Goal: Navigation & Orientation: Understand site structure

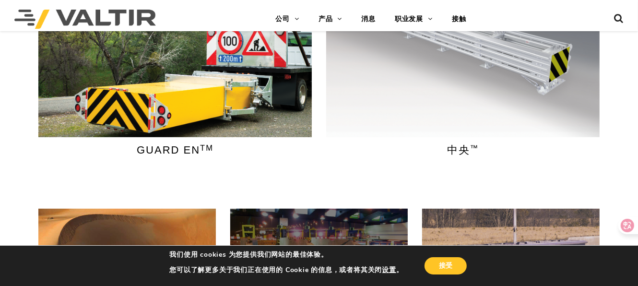
scroll to position [383, 0]
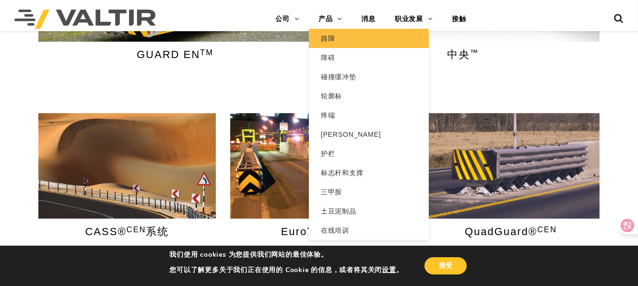
click at [330, 42] on font "路障" at bounding box center [328, 39] width 14 height 8
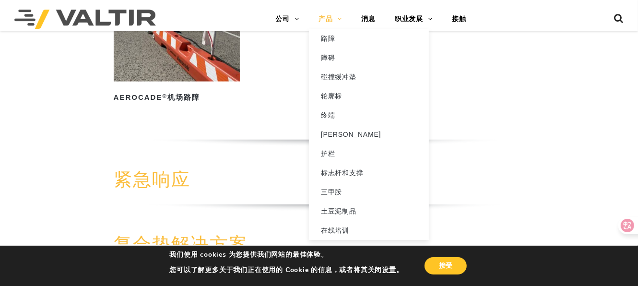
scroll to position [863, 0]
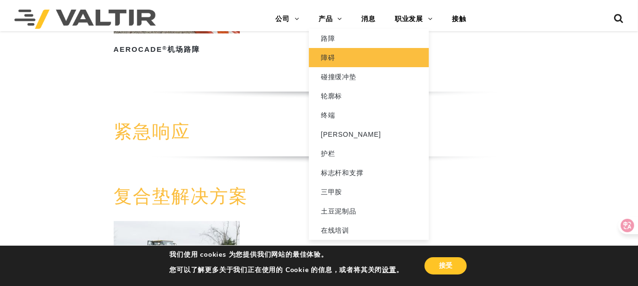
click at [323, 59] on font "障碍" at bounding box center [328, 58] width 14 height 8
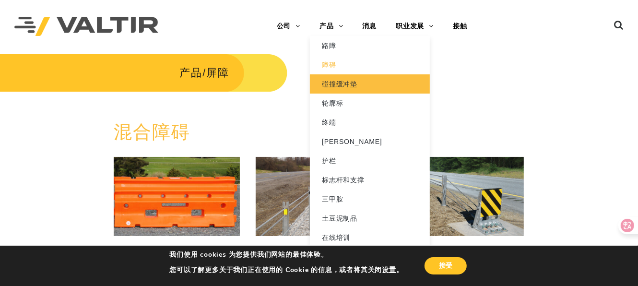
click at [338, 83] on font "碰撞缓冲垫" at bounding box center [339, 84] width 35 height 8
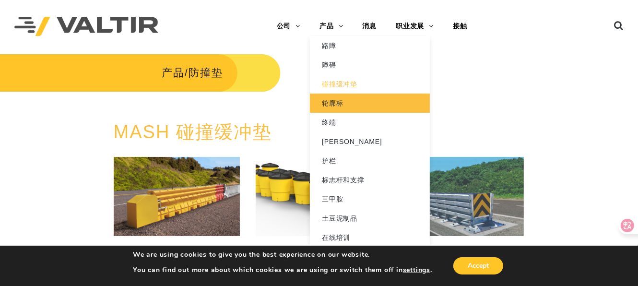
click at [333, 106] on font "轮廓标" at bounding box center [332, 103] width 21 height 8
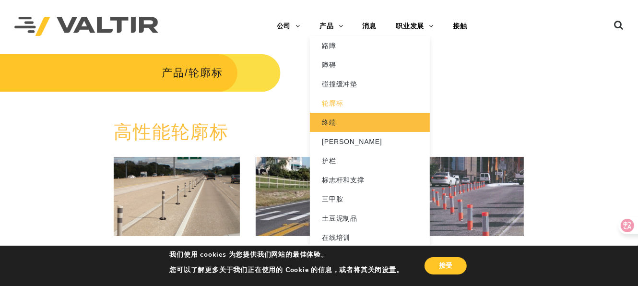
click at [330, 122] on font "终端" at bounding box center [329, 122] width 14 height 8
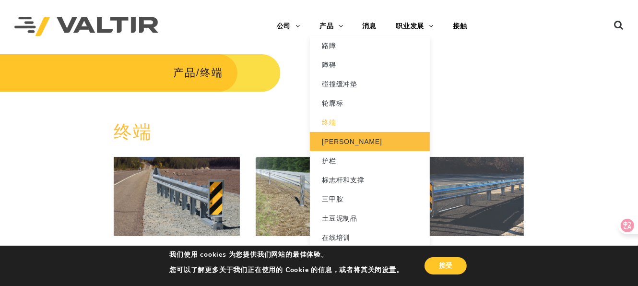
click at [328, 139] on font "[PERSON_NAME]" at bounding box center [352, 142] width 60 height 8
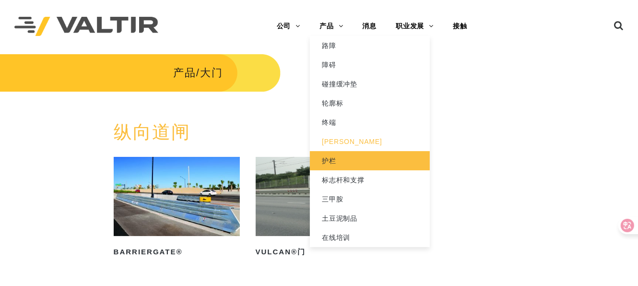
click at [323, 161] on font "护栏" at bounding box center [329, 161] width 14 height 8
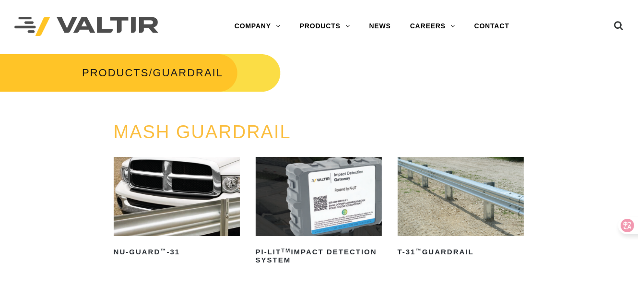
scroll to position [191, 0]
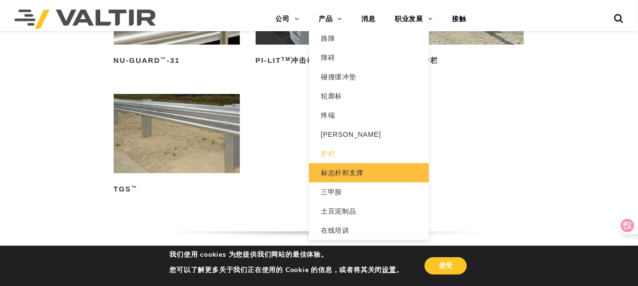
click at [343, 169] on font "标志杆和支撑" at bounding box center [342, 173] width 43 height 8
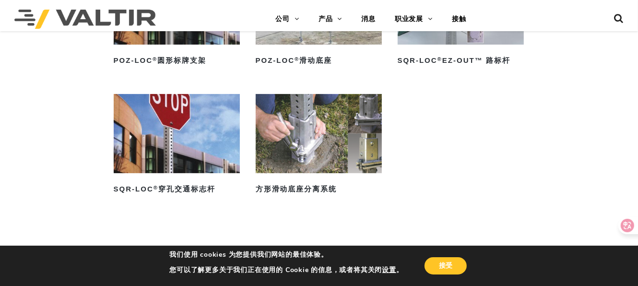
scroll to position [288, 0]
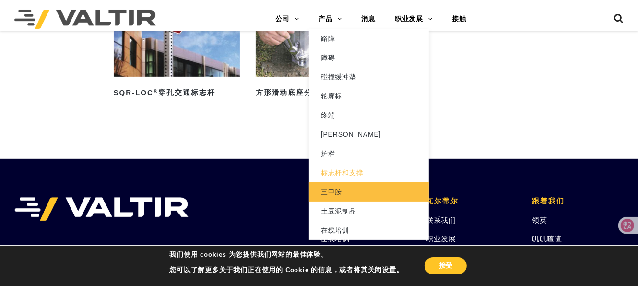
click at [334, 189] on font "三甲胺" at bounding box center [331, 192] width 21 height 8
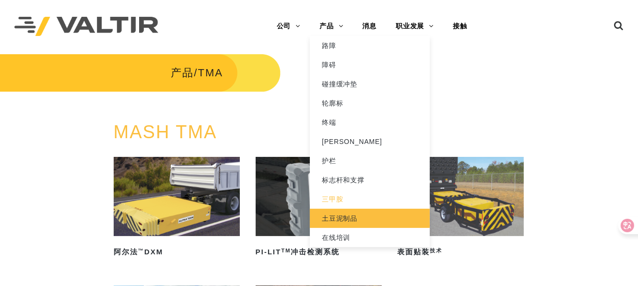
click at [340, 220] on font "土豆泥制品" at bounding box center [339, 218] width 35 height 8
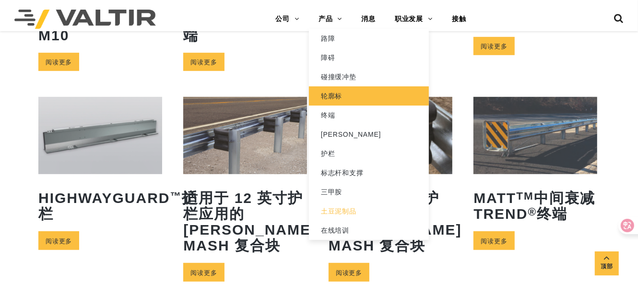
scroll to position [431, 0]
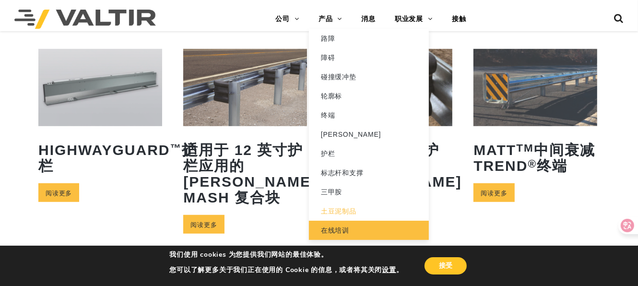
click at [339, 230] on font "在线培训" at bounding box center [335, 230] width 28 height 8
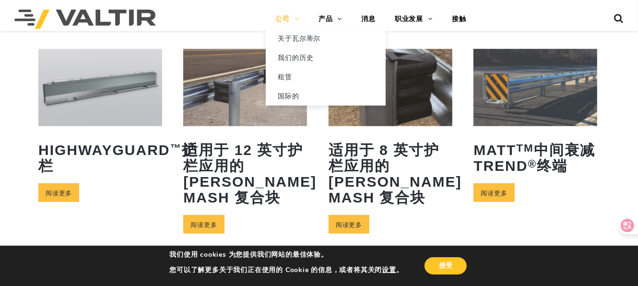
click at [289, 23] on link "公司" at bounding box center [287, 19] width 43 height 19
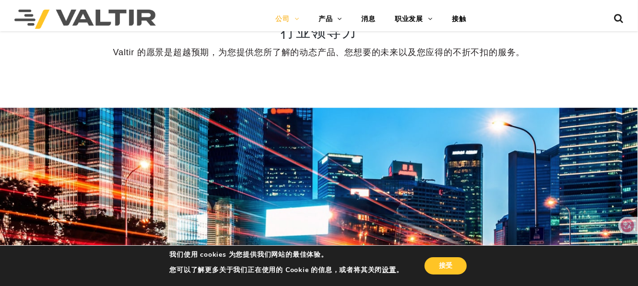
scroll to position [623, 0]
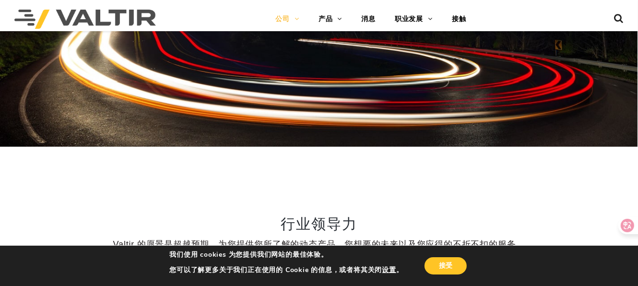
click at [119, 13] on img at bounding box center [84, 19] width 141 height 19
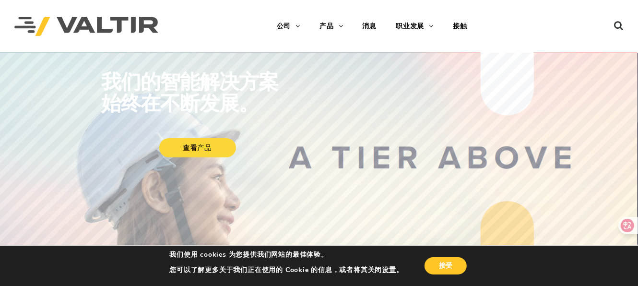
drag, startPoint x: 304, startPoint y: 170, endPoint x: 434, endPoint y: 121, distance: 138.4
click at [304, 170] on rs-slide "我们的智能解决方案 始终在不断发展。 查看产品" at bounding box center [319, 196] width 638 height 286
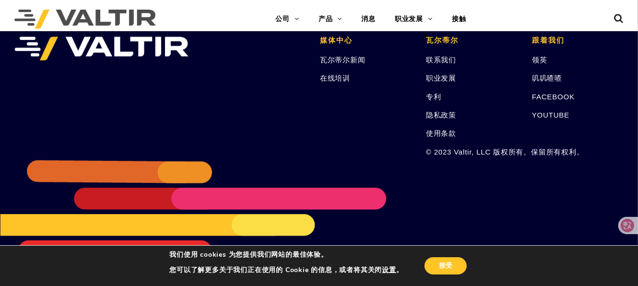
scroll to position [1928, 0]
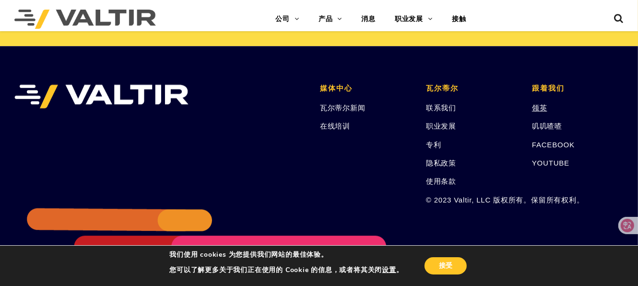
click at [540, 111] on font "领英" at bounding box center [539, 108] width 15 height 8
